Goal: Task Accomplishment & Management: Use online tool/utility

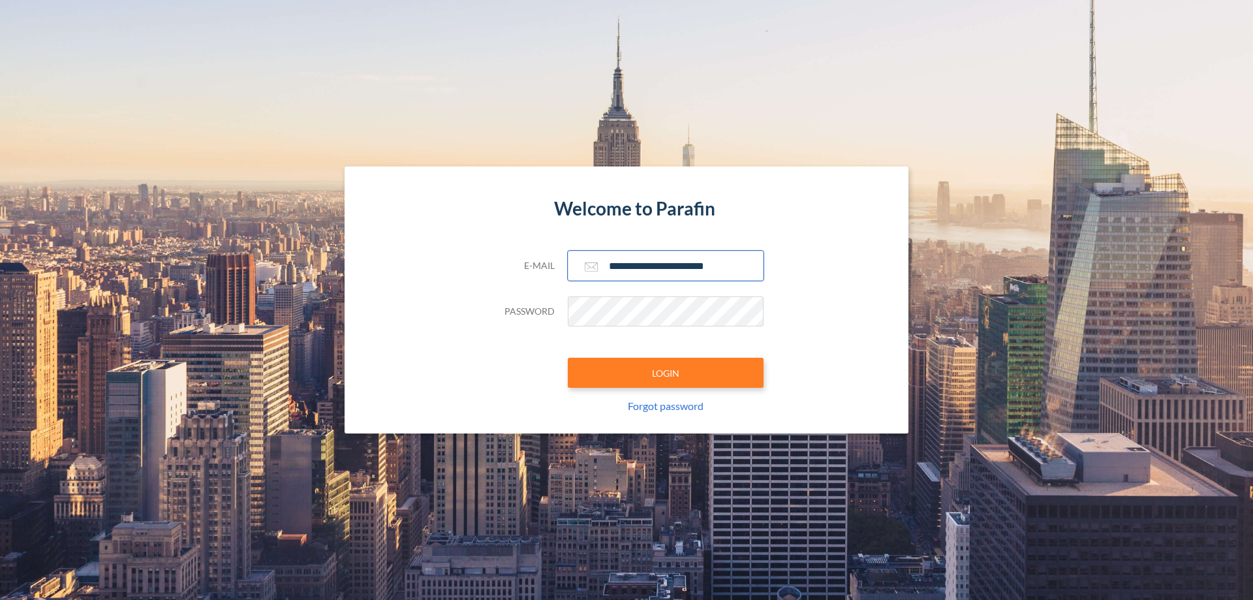
type input "**********"
click at [666, 373] on button "LOGIN" at bounding box center [666, 373] width 196 height 30
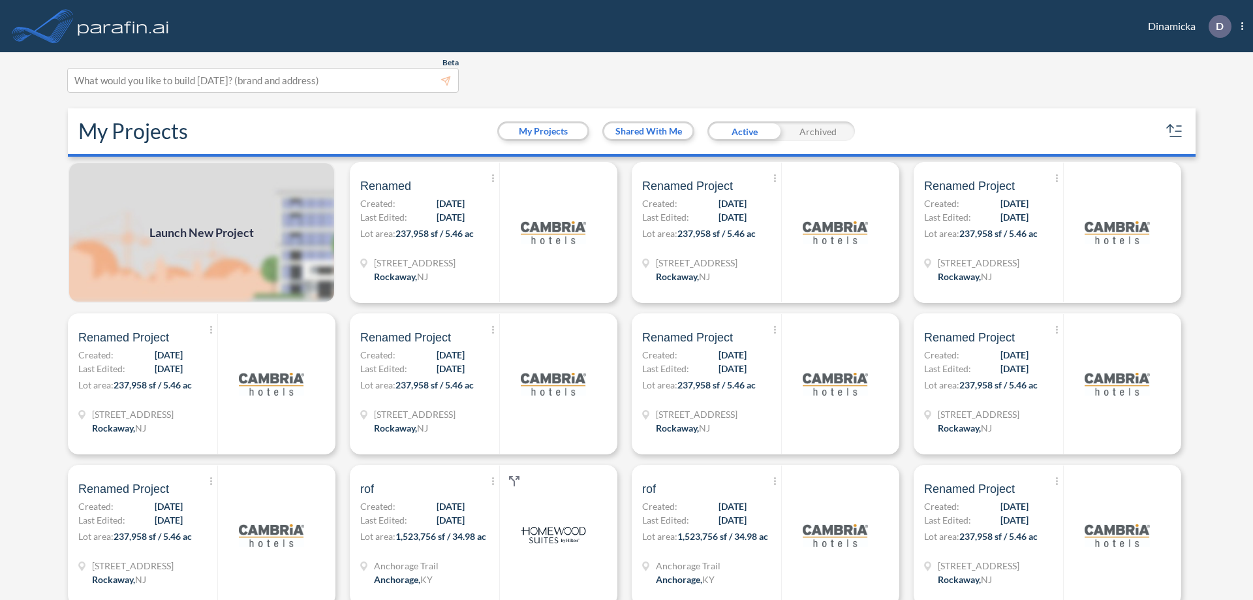
scroll to position [3, 0]
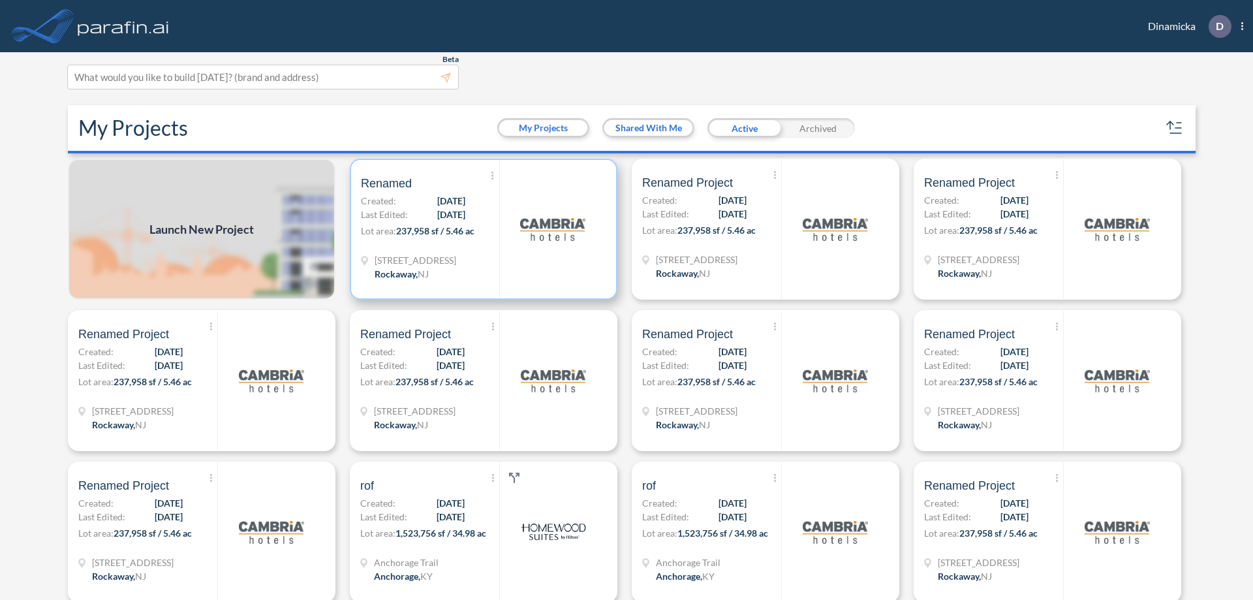
click at [481, 229] on p "Lot area: 237,958 sf / 5.46 ac" at bounding box center [430, 233] width 138 height 19
